Goal: Task Accomplishment & Management: Manage account settings

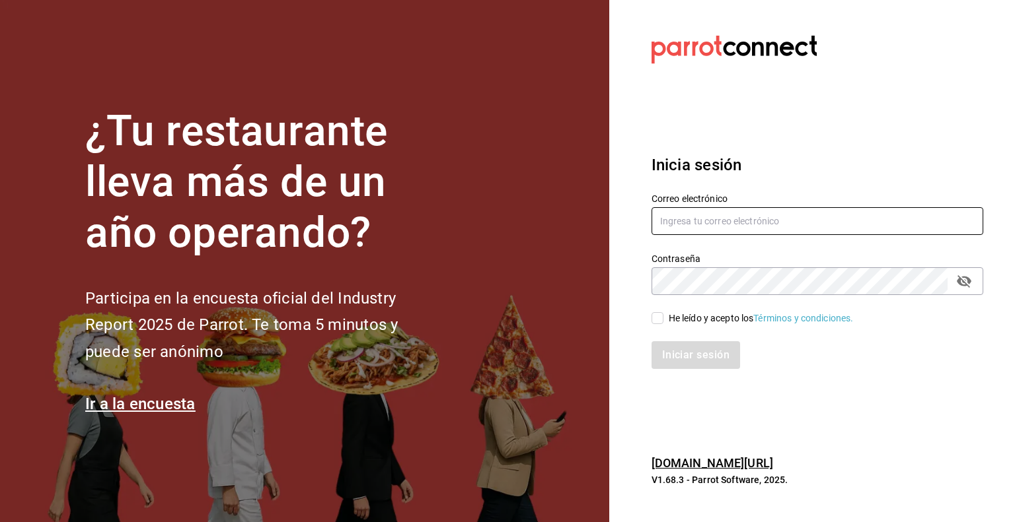
click at [756, 232] on input "text" at bounding box center [817, 221] width 332 height 28
type input "[PERSON_NAME][EMAIL_ADDRESS][PERSON_NAME][DOMAIN_NAME]"
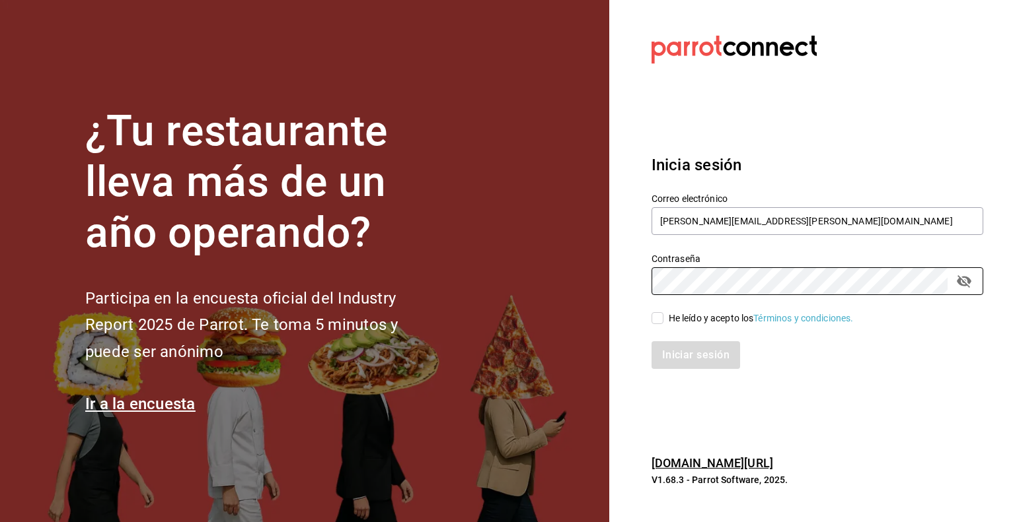
click at [660, 312] on label "He leído y acepto los Términos y condiciones." at bounding box center [752, 319] width 202 height 14
click at [660, 312] on input "He leído y acepto los Términos y condiciones." at bounding box center [657, 318] width 12 height 12
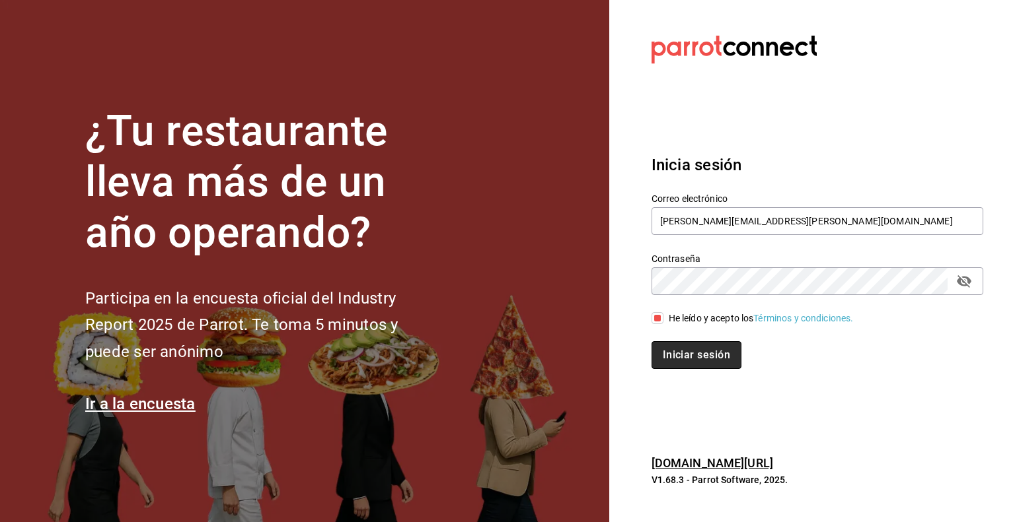
click at [676, 348] on button "Iniciar sesión" at bounding box center [696, 355] width 90 height 28
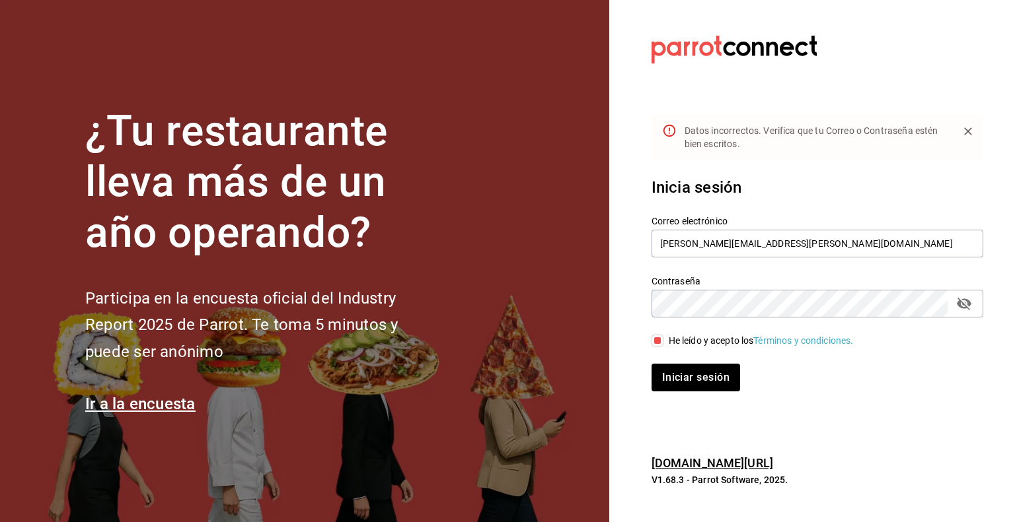
click at [969, 310] on icon "passwordField" at bounding box center [963, 304] width 15 height 13
click at [695, 376] on button "Iniciar sesión" at bounding box center [696, 378] width 90 height 28
click at [691, 380] on button "Iniciar sesión" at bounding box center [696, 378] width 90 height 28
click at [699, 387] on button "Iniciar sesión" at bounding box center [696, 378] width 90 height 28
click at [656, 343] on input "He leído y acepto los Términos y condiciones." at bounding box center [657, 341] width 12 height 12
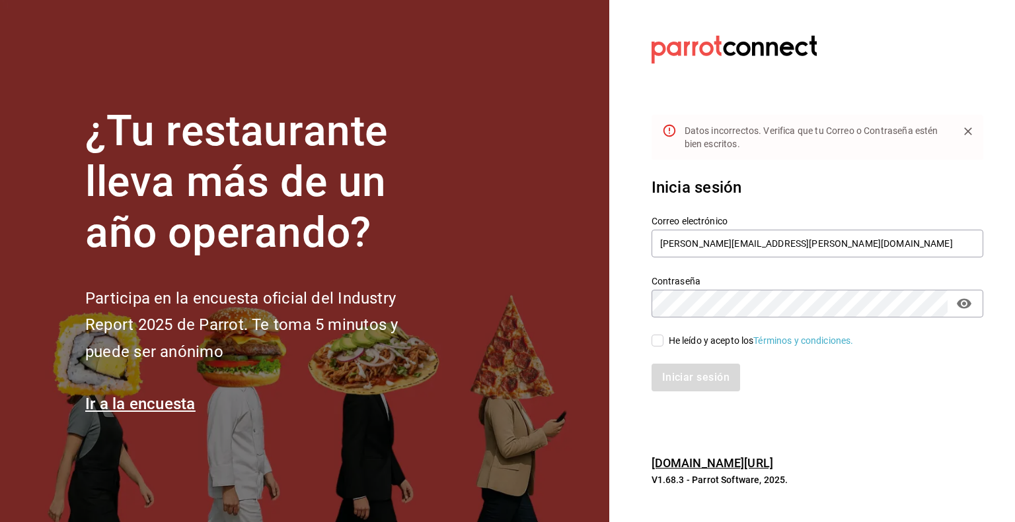
click at [660, 343] on input "He leído y acepto los Términos y condiciones." at bounding box center [657, 341] width 12 height 12
checkbox input "true"
click at [670, 374] on button "Iniciar sesión" at bounding box center [696, 378] width 90 height 28
